Goal: Information Seeking & Learning: Learn about a topic

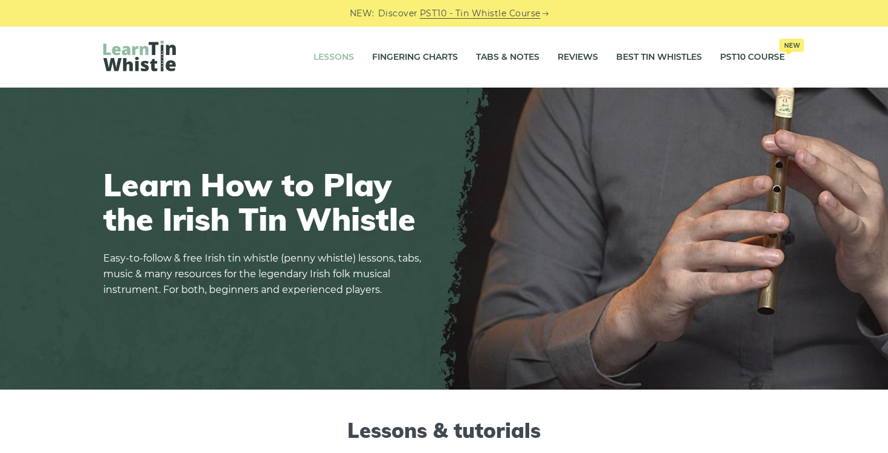
click at [329, 52] on link "Lessons" at bounding box center [334, 57] width 40 height 30
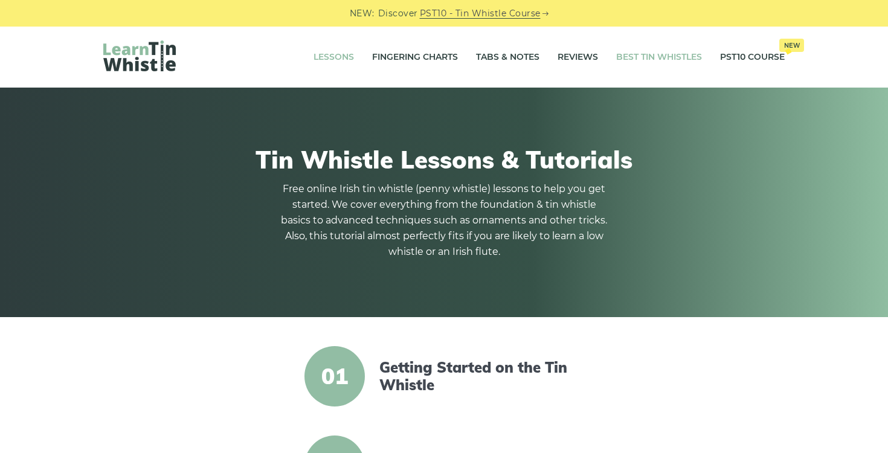
click at [670, 54] on link "Best Tin Whistles" at bounding box center [659, 57] width 86 height 30
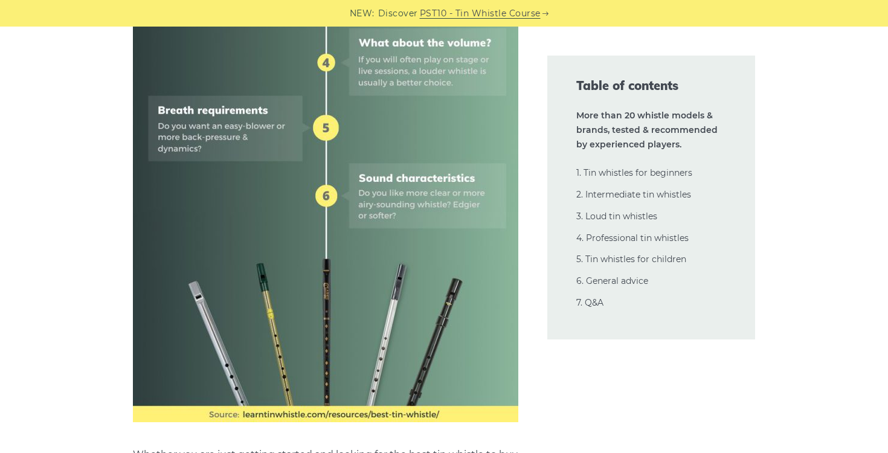
scroll to position [828, 0]
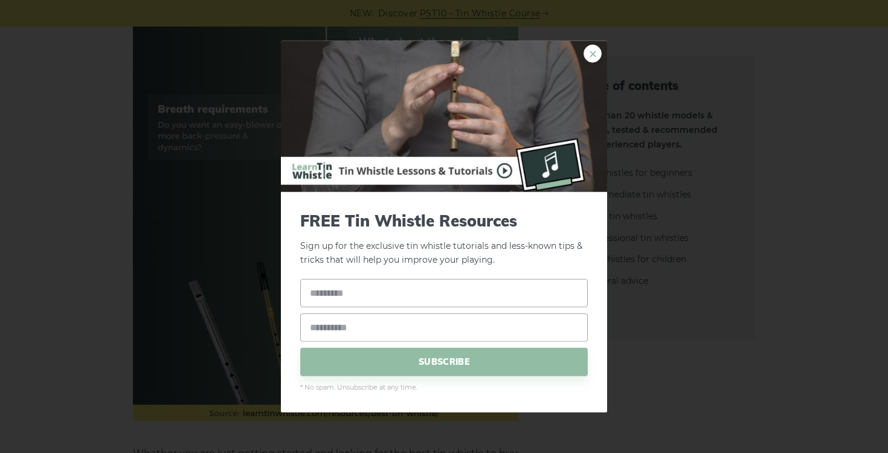
click at [589, 55] on link "×" at bounding box center [593, 54] width 18 height 18
